Goal: Complete application form

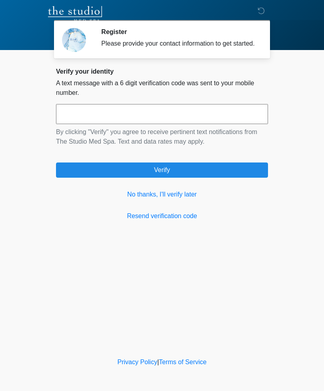
click at [186, 199] on link "No thanks, I'll verify later" at bounding box center [162, 195] width 212 height 10
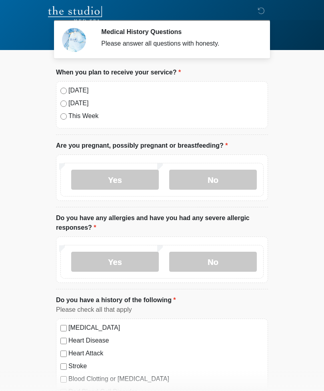
click at [65, 87] on div "[DATE]" at bounding box center [161, 91] width 203 height 10
click at [68, 86] on label "[DATE]" at bounding box center [165, 91] width 195 height 10
click at [220, 174] on label "No" at bounding box center [213, 180] width 88 height 20
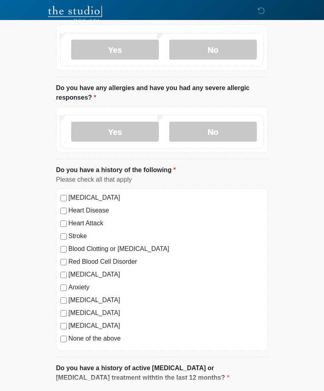
scroll to position [130, 0]
click at [232, 133] on label "No" at bounding box center [213, 132] width 88 height 20
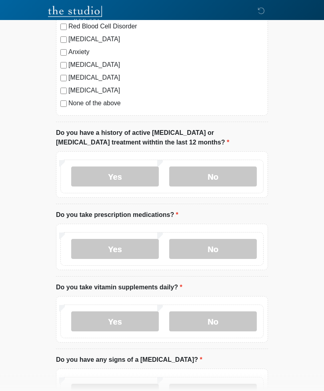
scroll to position [366, 0]
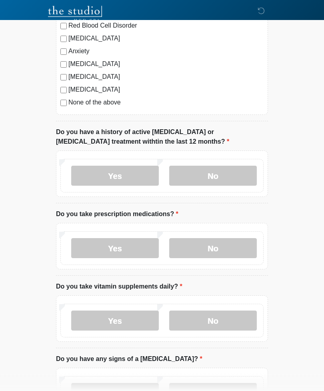
click at [231, 178] on label "No" at bounding box center [213, 176] width 88 height 20
click at [227, 248] on label "No" at bounding box center [213, 248] width 88 height 20
click at [138, 248] on label "Yes" at bounding box center [115, 248] width 88 height 20
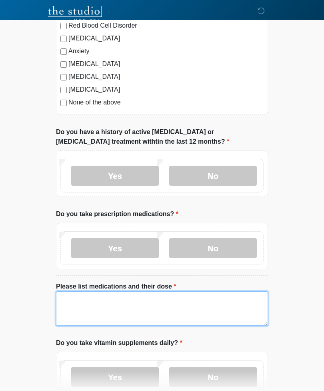
click at [170, 312] on textarea "Please list medications and their dose" at bounding box center [162, 308] width 212 height 34
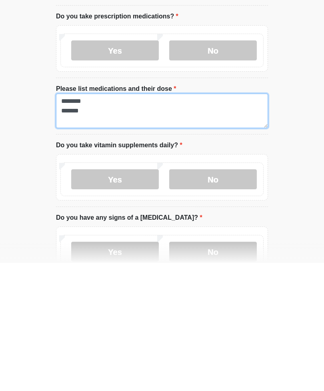
scroll to position [440, 0]
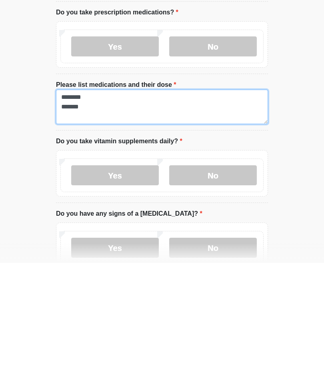
type textarea "******** *******"
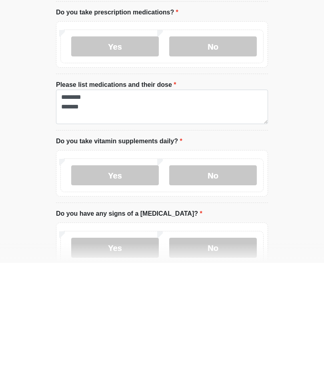
click at [135, 293] on label "Yes" at bounding box center [115, 303] width 88 height 20
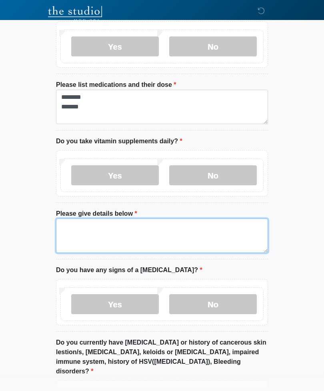
click at [154, 238] on textarea "Please give details below" at bounding box center [162, 235] width 212 height 34
type textarea "*"
click at [97, 224] on textarea "**********" at bounding box center [162, 235] width 212 height 34
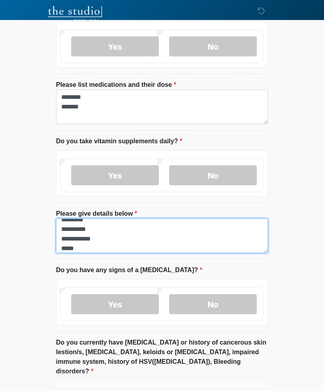
click at [102, 220] on textarea "**********" at bounding box center [162, 235] width 212 height 34
type textarea "**********"
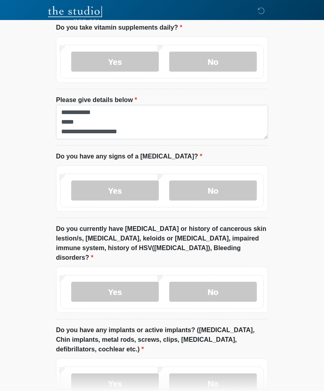
scroll to position [697, 0]
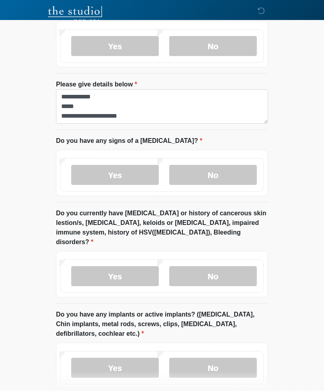
click at [235, 170] on label "No" at bounding box center [213, 175] width 88 height 20
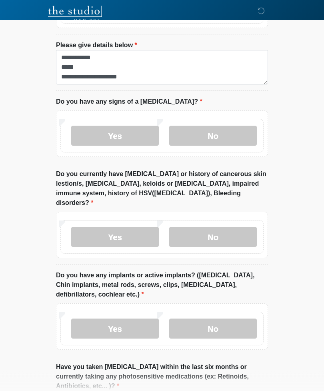
scroll to position [737, 0]
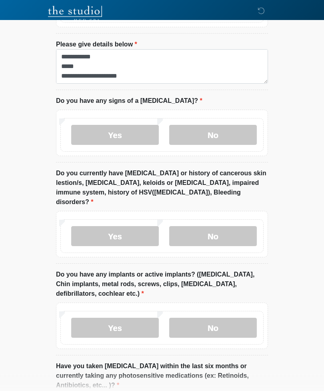
click at [232, 226] on label "No" at bounding box center [213, 236] width 88 height 20
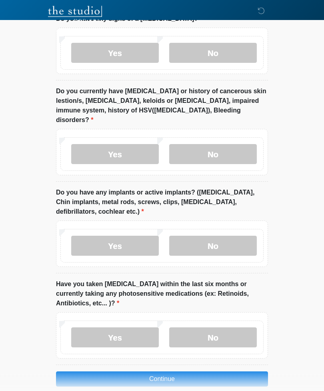
scroll to position [820, 0]
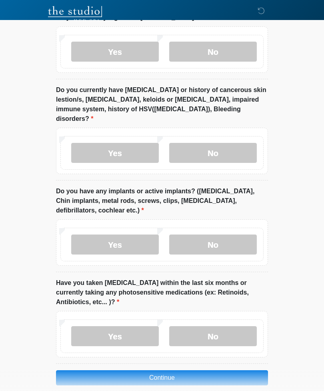
click at [236, 236] on label "No" at bounding box center [213, 244] width 88 height 20
click at [219, 327] on label "No" at bounding box center [213, 336] width 88 height 20
click at [199, 372] on button "Continue" at bounding box center [162, 377] width 212 height 15
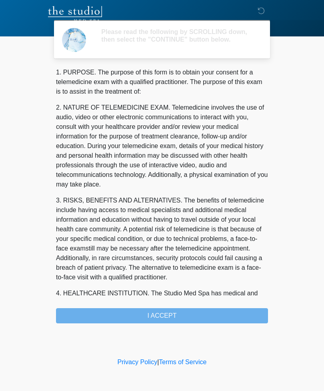
scroll to position [0, 0]
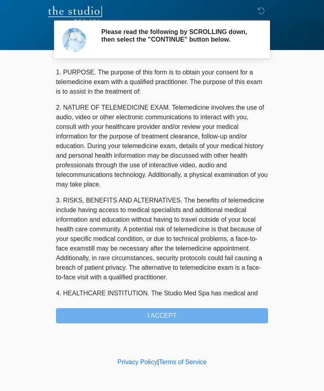
click at [200, 315] on div "1. PURPOSE. The purpose of this form is to obtain your consent for a telemedici…" at bounding box center [162, 196] width 212 height 256
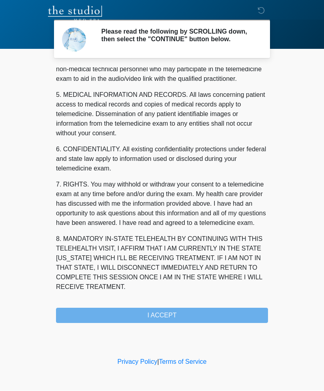
scroll to position [243, 0]
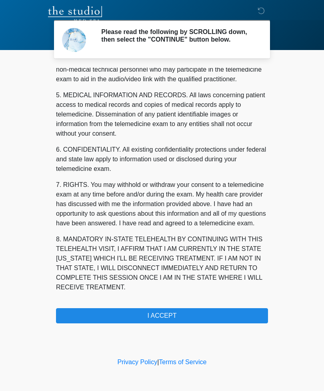
click at [183, 321] on button "I ACCEPT" at bounding box center [162, 315] width 212 height 15
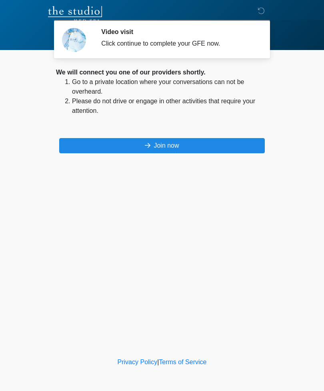
click at [193, 149] on button "Join now" at bounding box center [162, 145] width 206 height 15
